Goal: Transaction & Acquisition: Purchase product/service

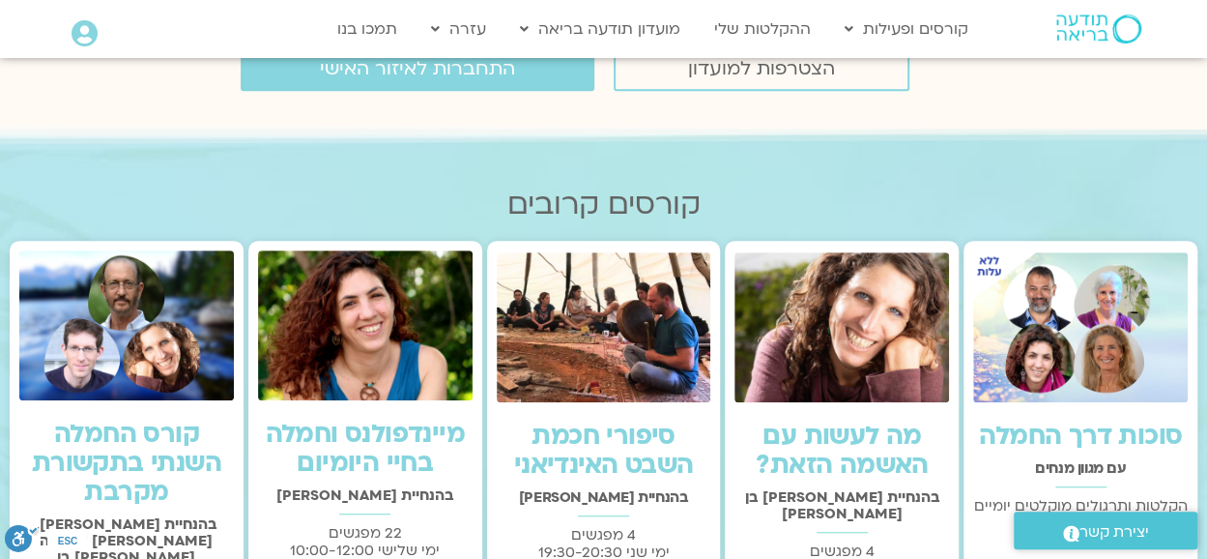
scroll to position [290, 0]
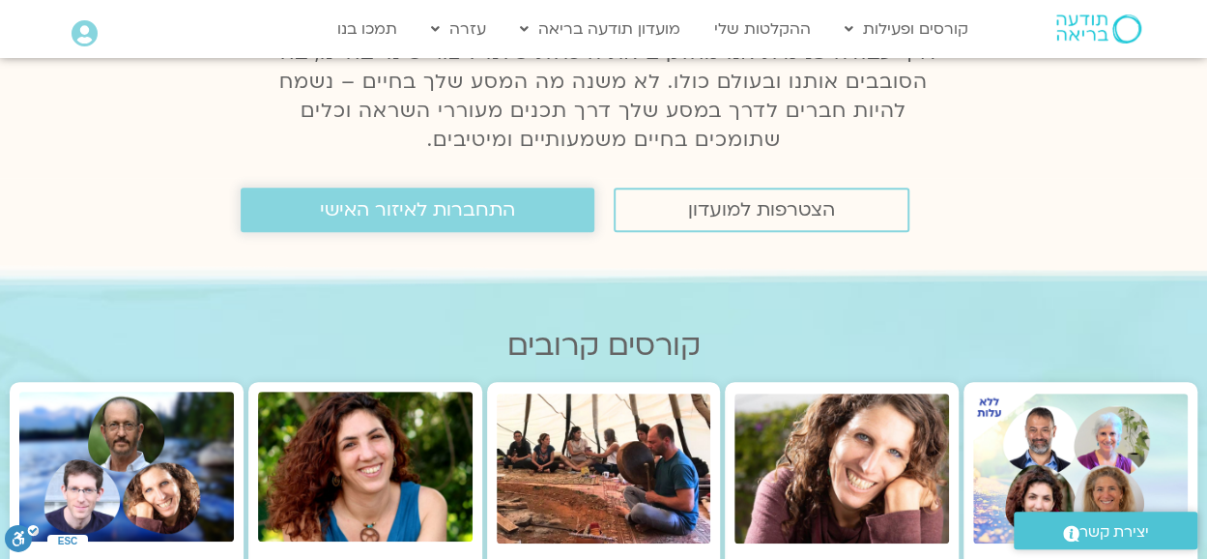
click at [449, 208] on span "התחברות לאיזור האישי" at bounding box center [417, 209] width 195 height 21
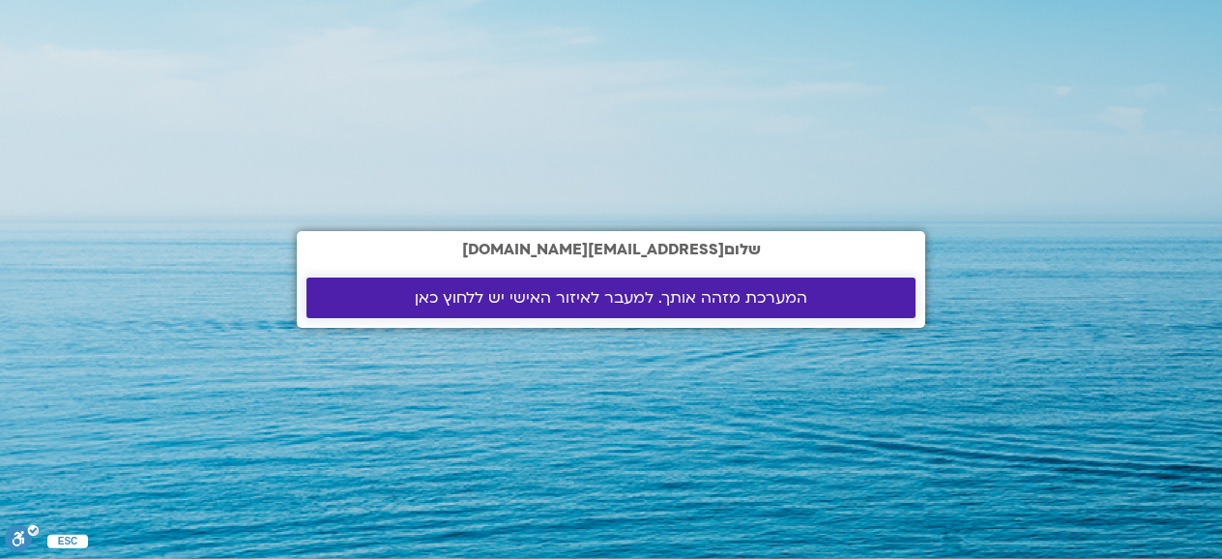
click at [553, 294] on span "המערכת מזהה אותך. למעבר לאיזור האישי יש ללחוץ כאן" at bounding box center [611, 297] width 392 height 17
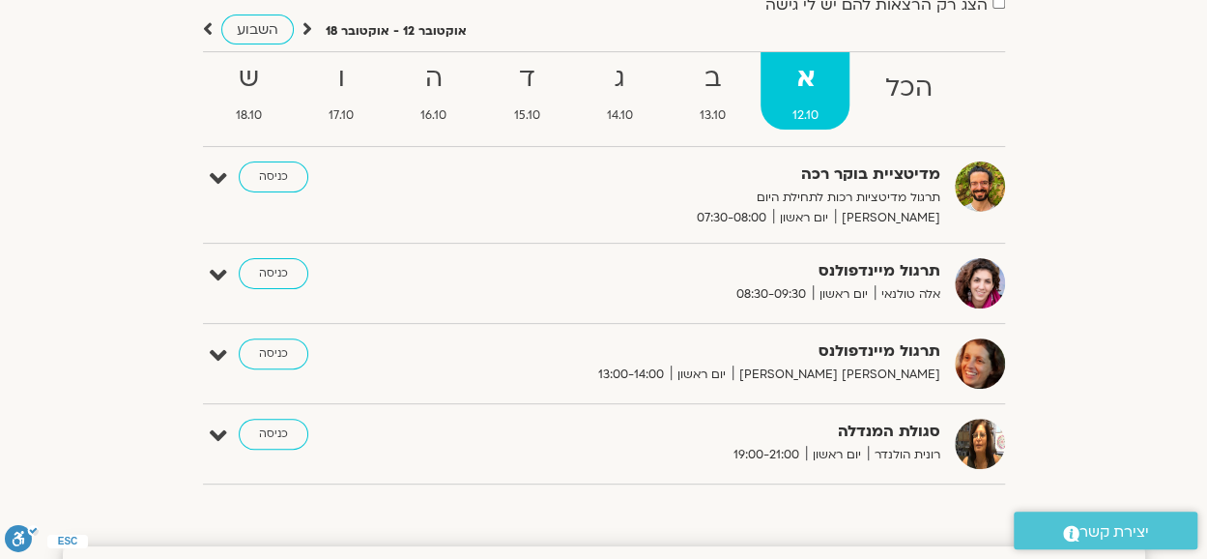
scroll to position [193, 0]
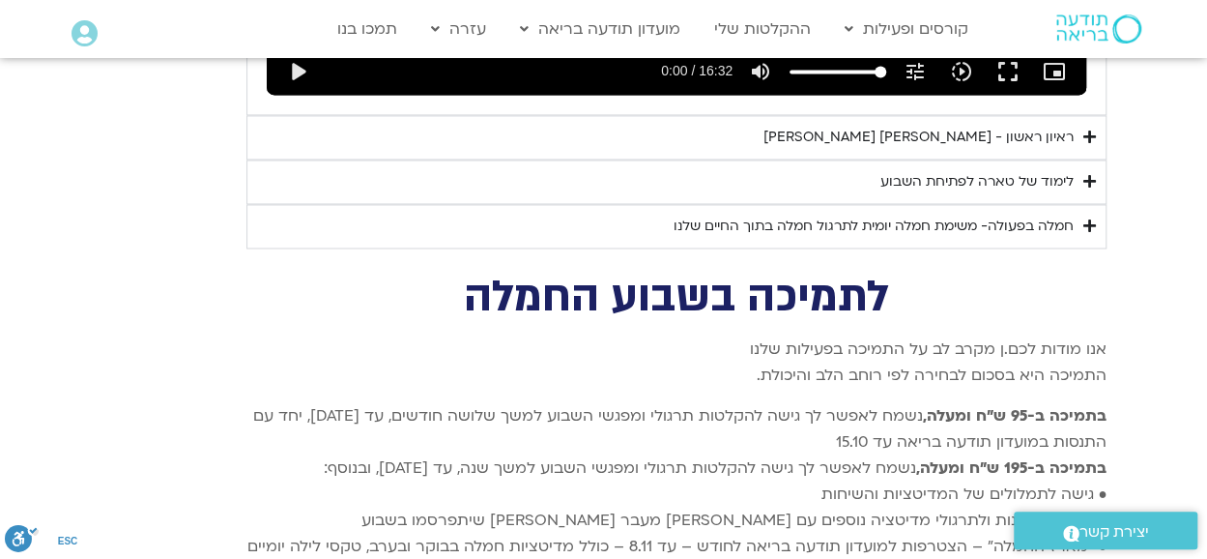
scroll to position [5220, 0]
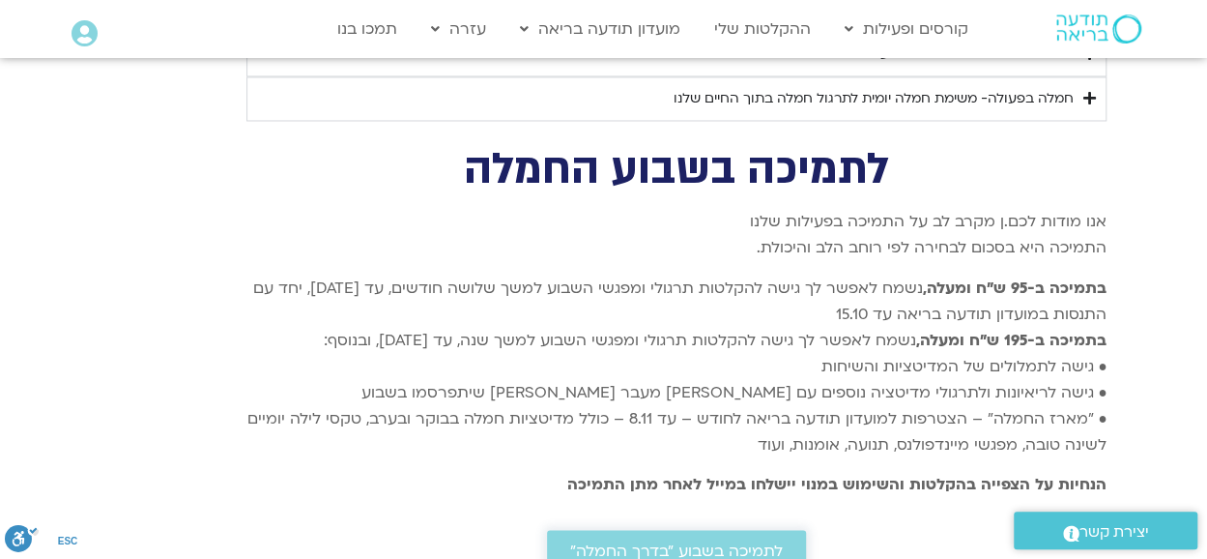
click at [660, 541] on span "לתמיכה בשבוע ״בדרך החמלה״" at bounding box center [676, 549] width 213 height 17
click at [623, 541] on span "לתמיכה בשבוע ״בדרך החמלה״" at bounding box center [676, 549] width 213 height 17
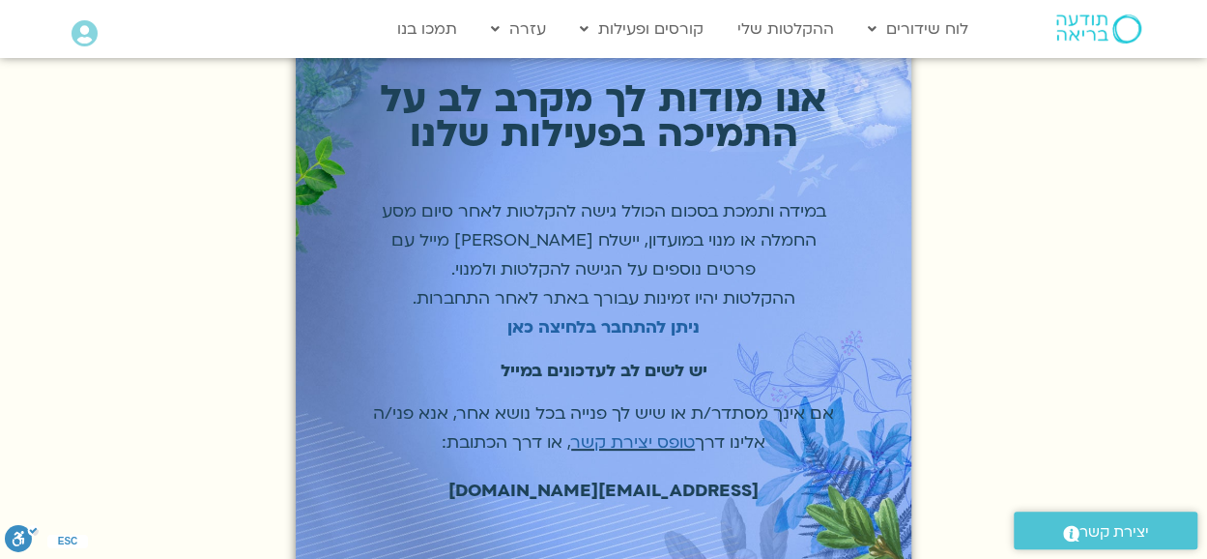
scroll to position [193, 0]
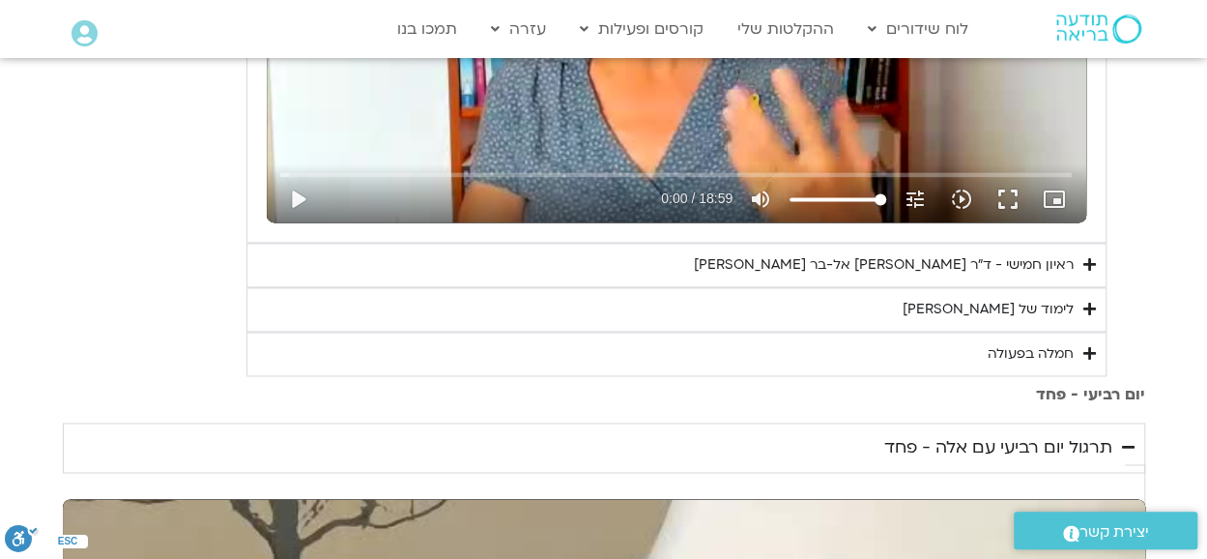
scroll to position [1063, 0]
